Goal: Information Seeking & Learning: Learn about a topic

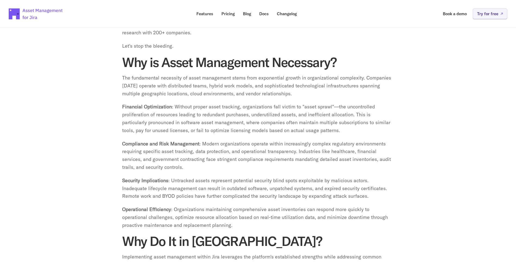
scroll to position [4, 0]
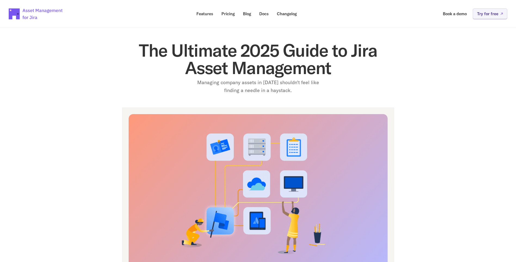
click at [36, 10] on img at bounding box center [36, 13] width 54 height 19
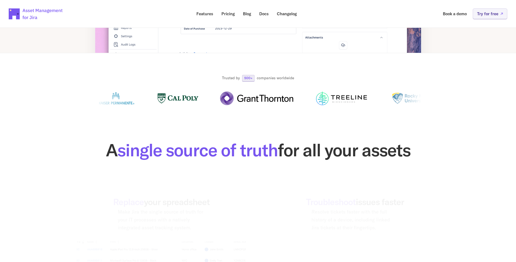
scroll to position [326, 0]
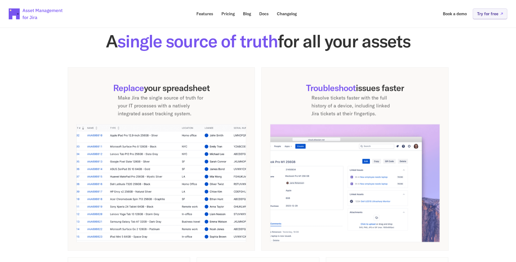
click at [172, 134] on img at bounding box center [161, 183] width 170 height 118
click at [137, 157] on img at bounding box center [161, 183] width 170 height 118
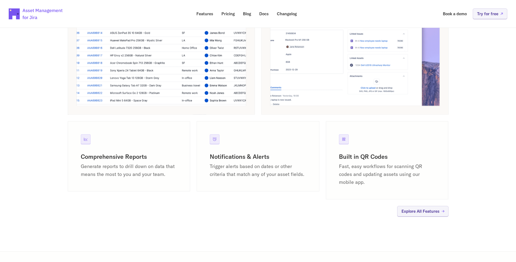
scroll to position [490, 0]
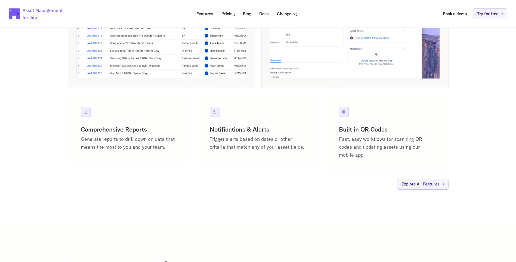
click at [84, 112] on icon at bounding box center [86, 111] width 4 height 3
click at [118, 133] on h3 "Comprehensive Reports" at bounding box center [129, 129] width 97 height 8
click at [423, 182] on p "Explore All Features" at bounding box center [420, 184] width 38 height 4
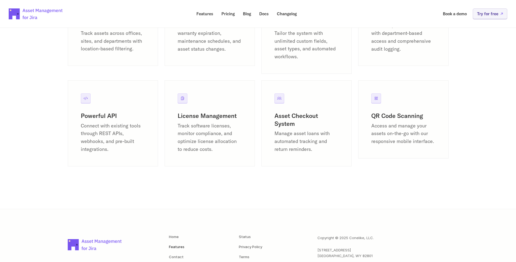
scroll to position [747, 0]
